Goal: Check status: Check status

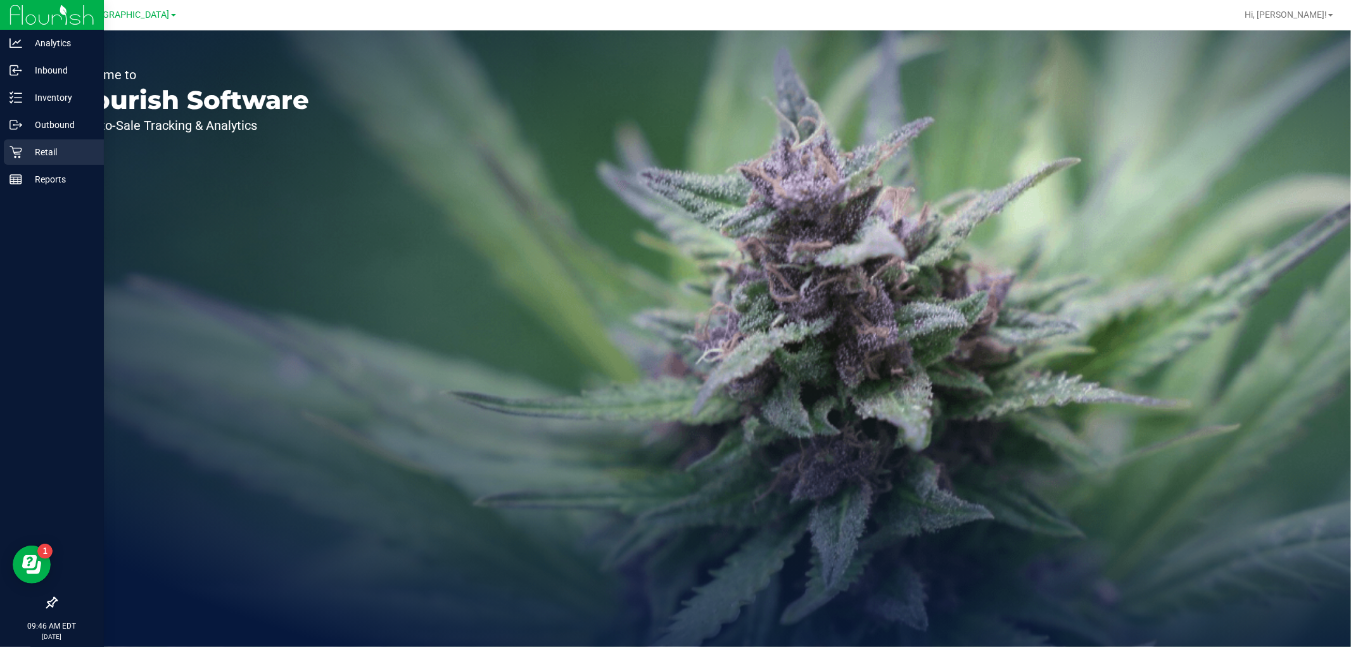
click at [27, 152] on p "Retail" at bounding box center [60, 151] width 76 height 15
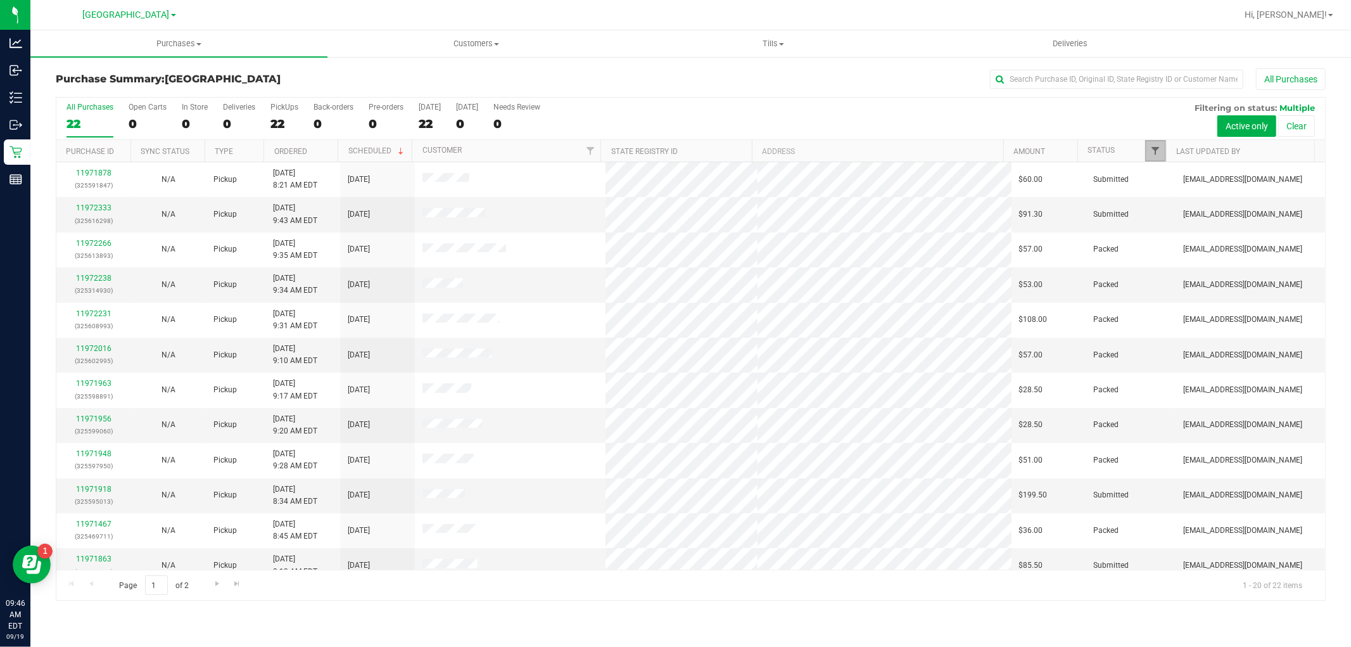
click at [1155, 148] on span "Filter" at bounding box center [1156, 151] width 10 height 10
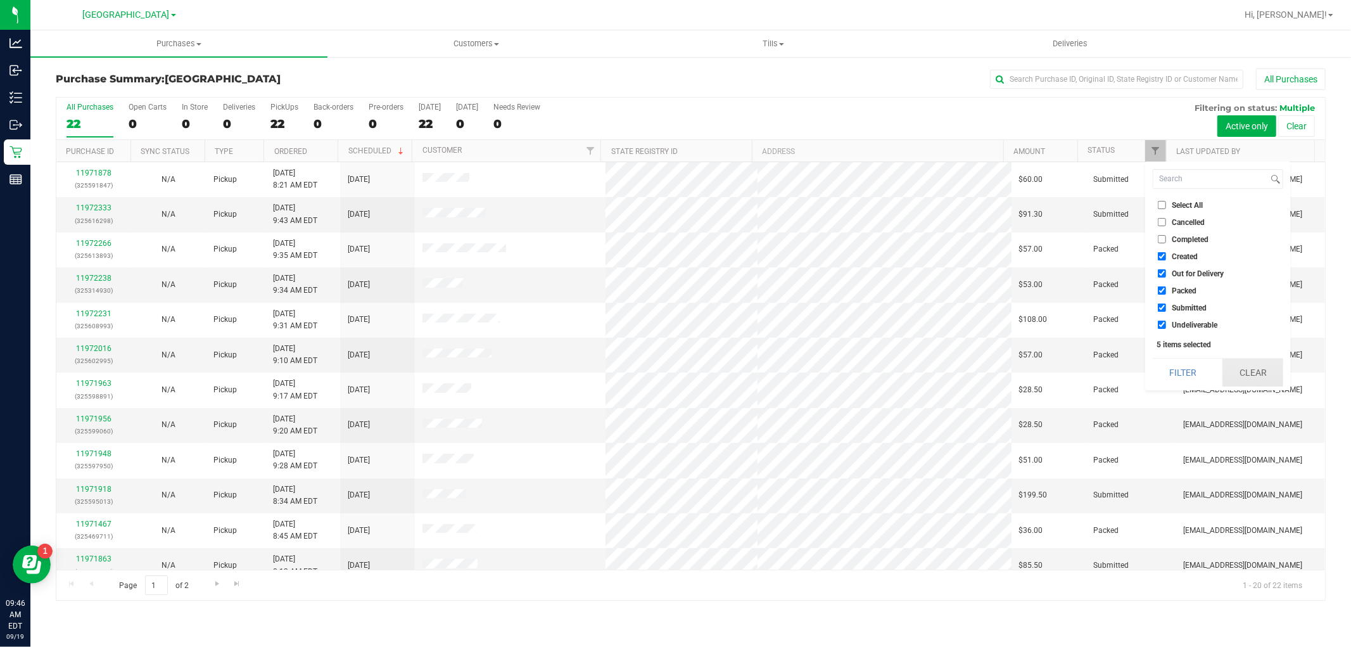
click at [1246, 371] on button "Clear" at bounding box center [1253, 373] width 61 height 28
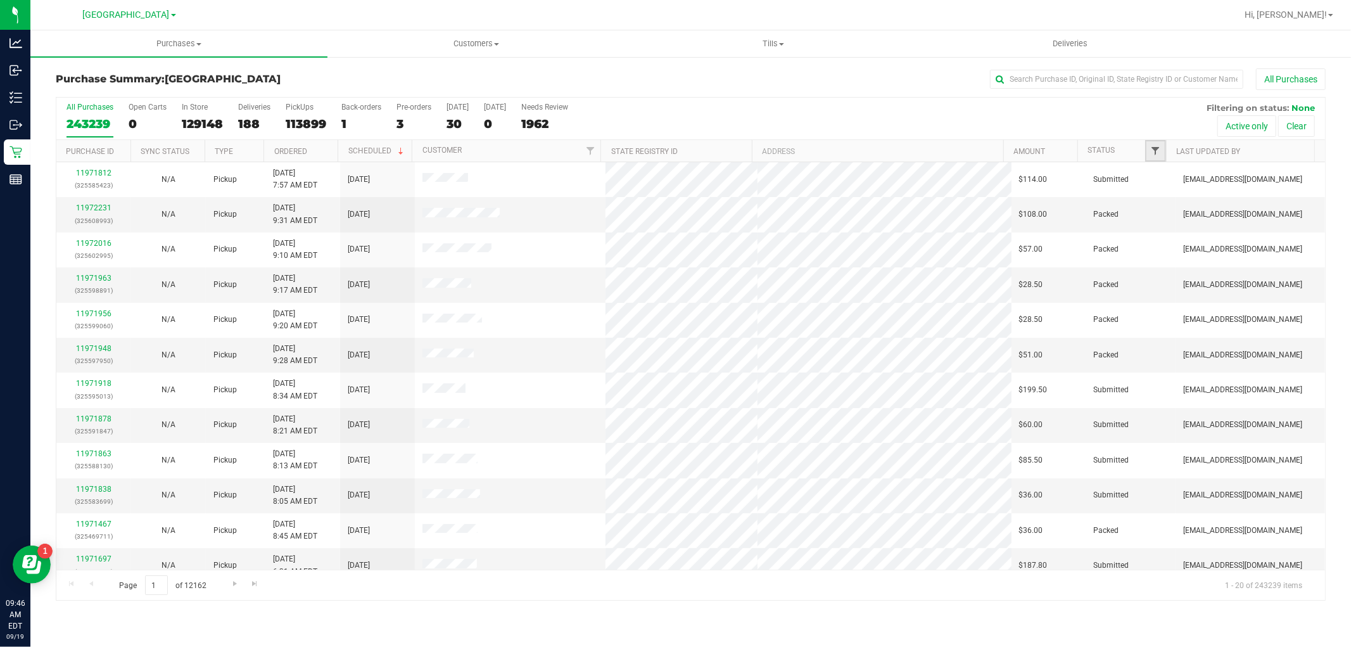
click at [1156, 153] on span "Filter" at bounding box center [1156, 151] width 10 height 10
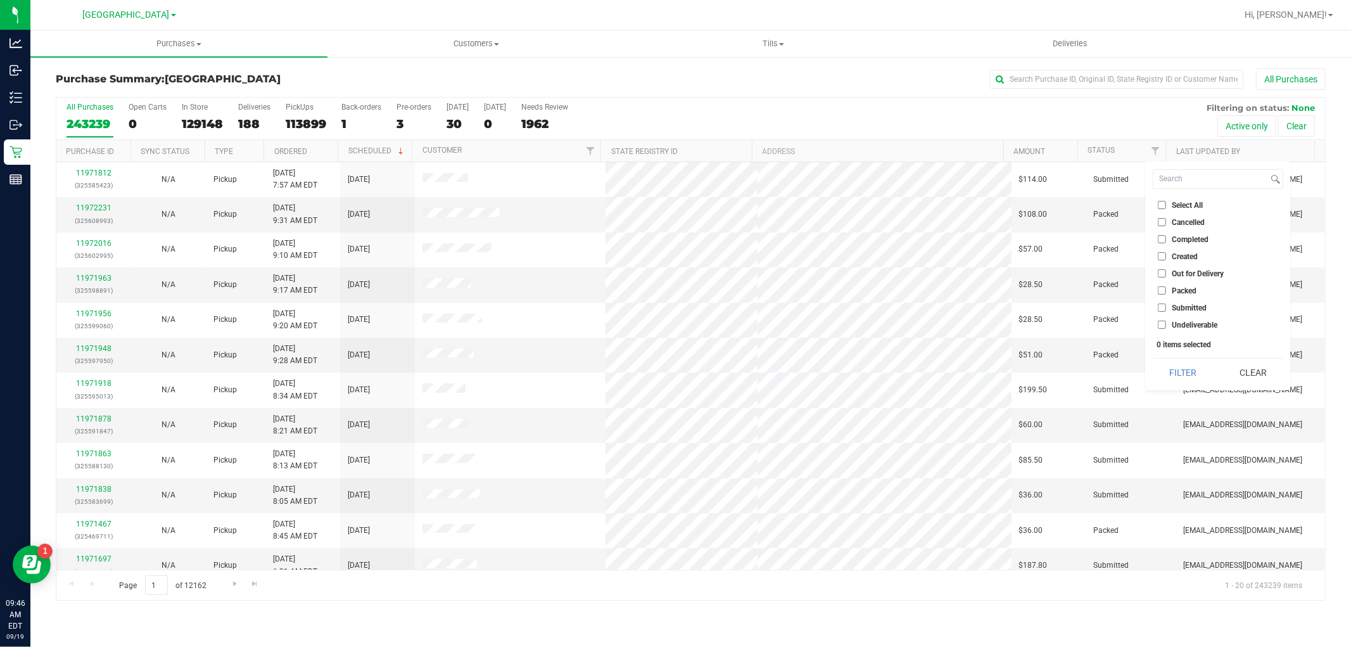
click at [1164, 305] on input "Submitted" at bounding box center [1162, 307] width 8 height 8
checkbox input "true"
click at [1187, 367] on button "Filter" at bounding box center [1183, 373] width 61 height 28
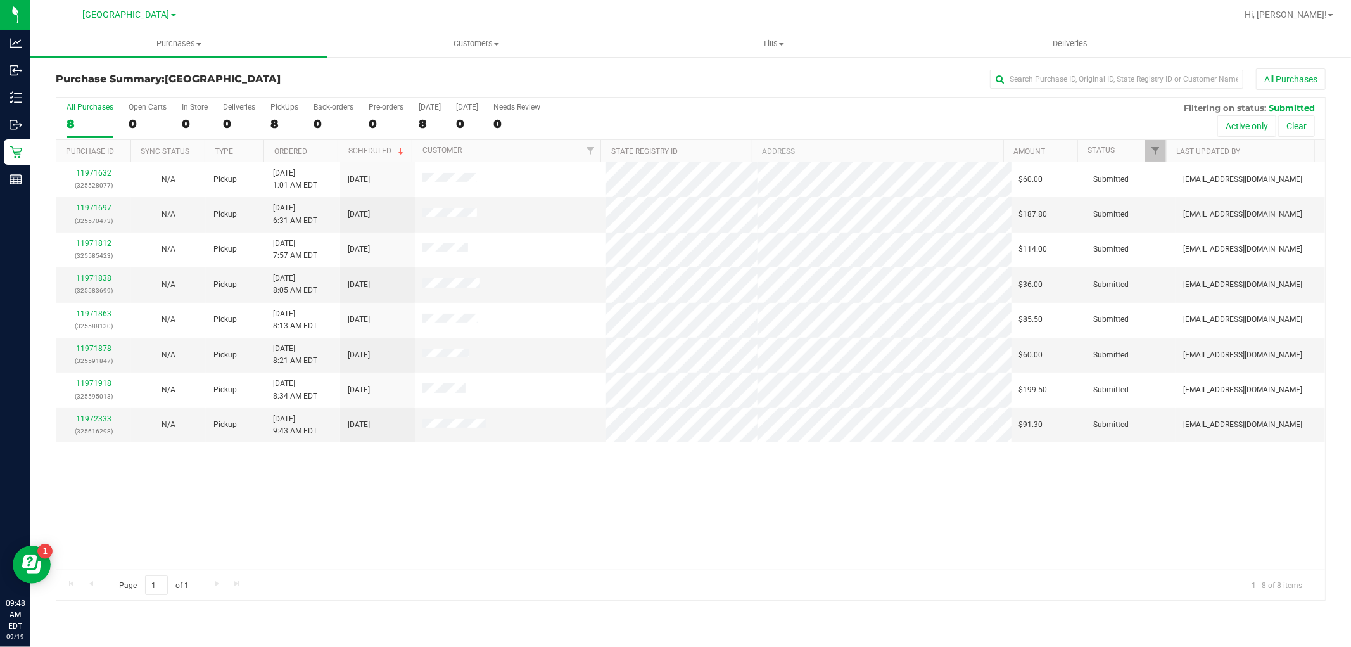
click at [592, 74] on div "All Purchases" at bounding box center [902, 79] width 847 height 22
